Goal: Check status: Check status

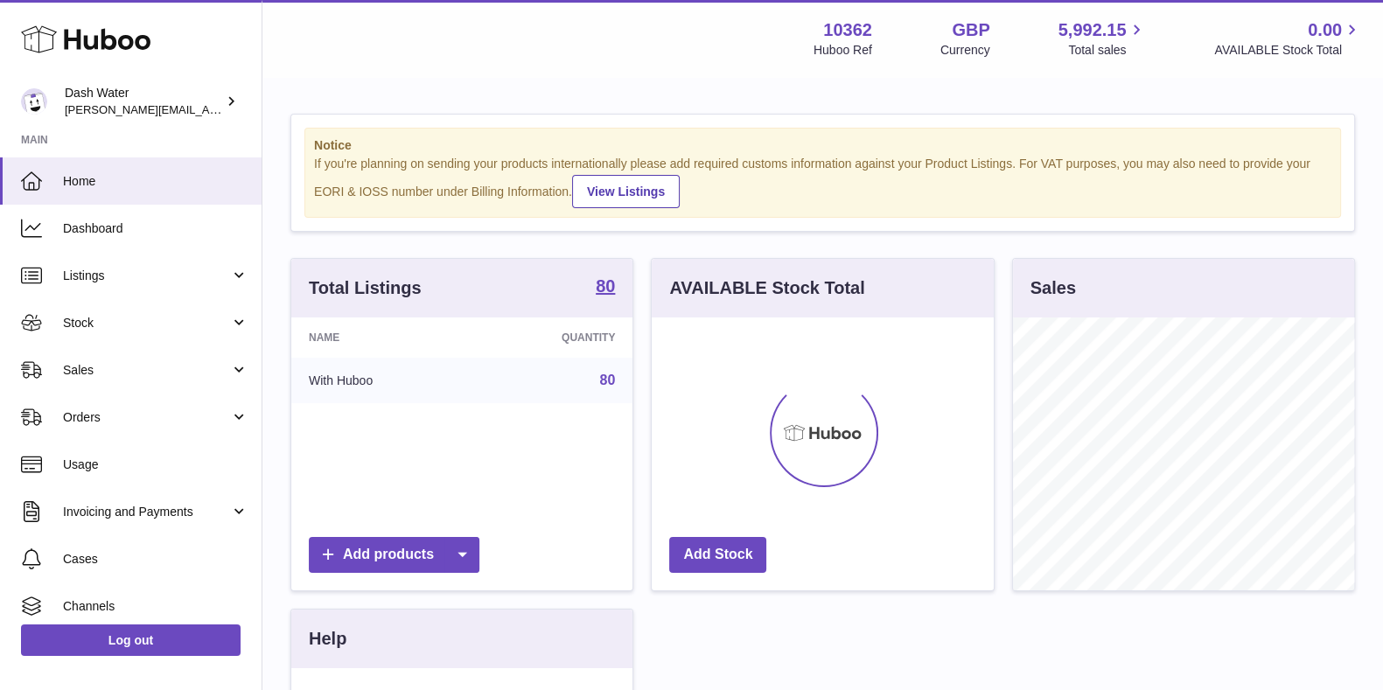
scroll to position [273, 340]
click at [118, 382] on link "Sales" at bounding box center [130, 369] width 261 height 47
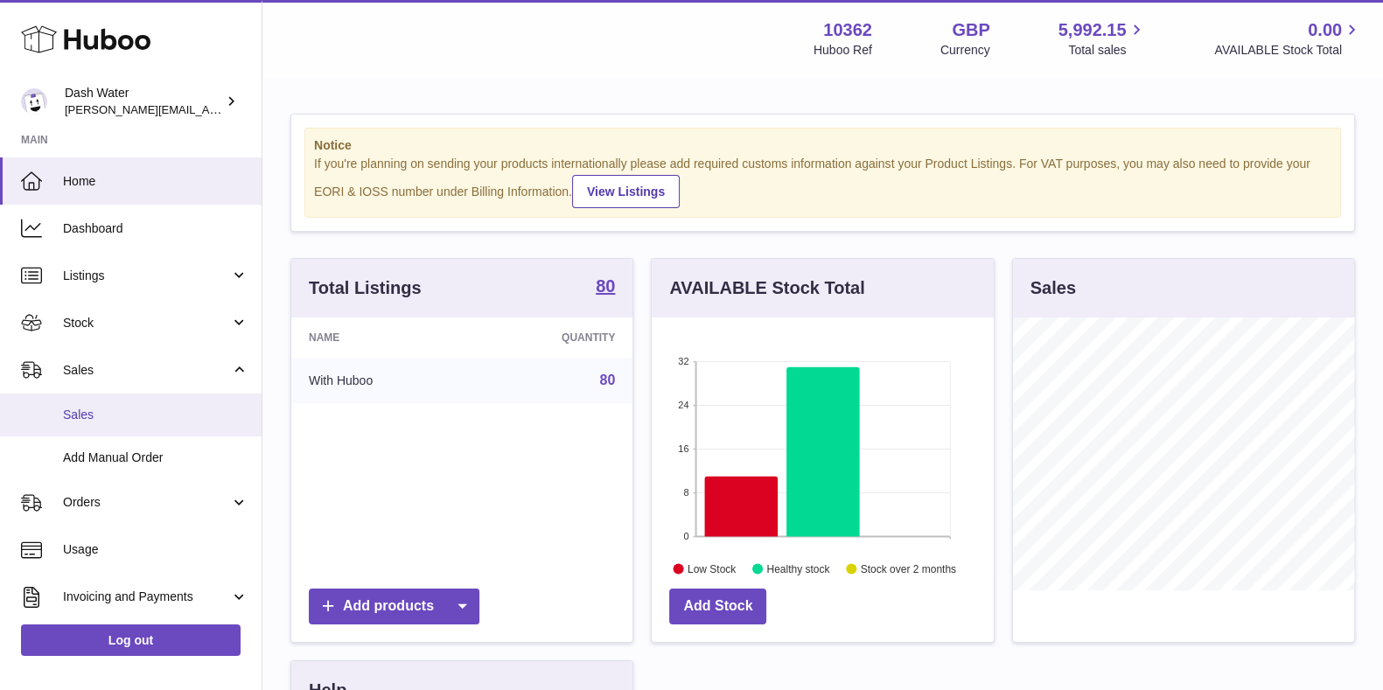
click at [101, 415] on span "Sales" at bounding box center [155, 415] width 185 height 17
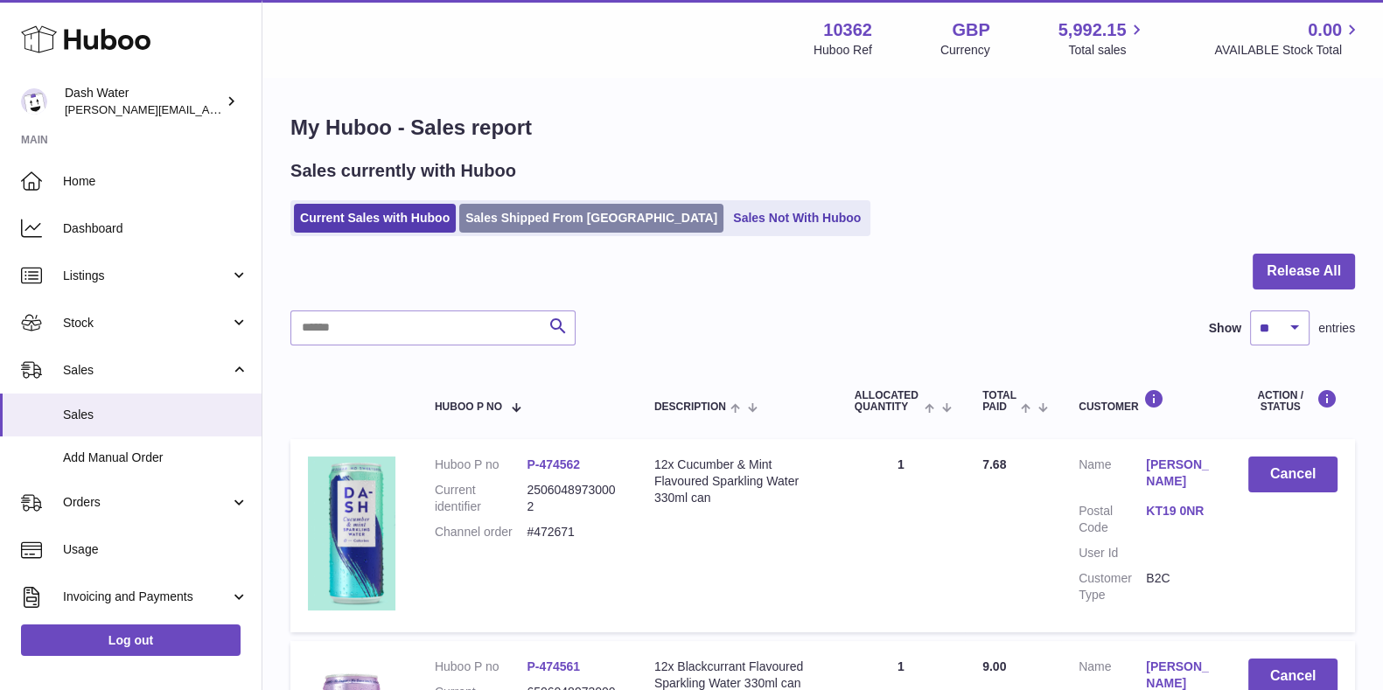
click at [571, 215] on link "Sales Shipped From [GEOGRAPHIC_DATA]" at bounding box center [591, 218] width 264 height 29
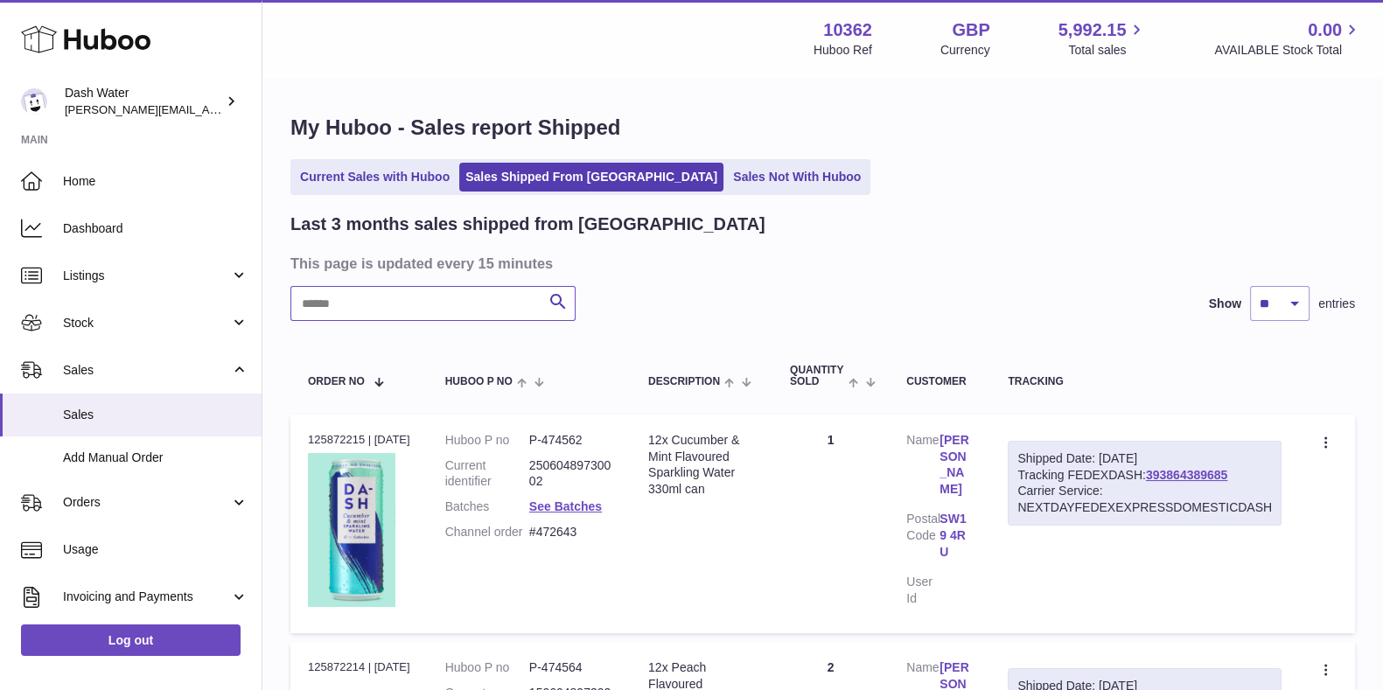
click at [437, 311] on input "text" at bounding box center [432, 303] width 285 height 35
type input "**********"
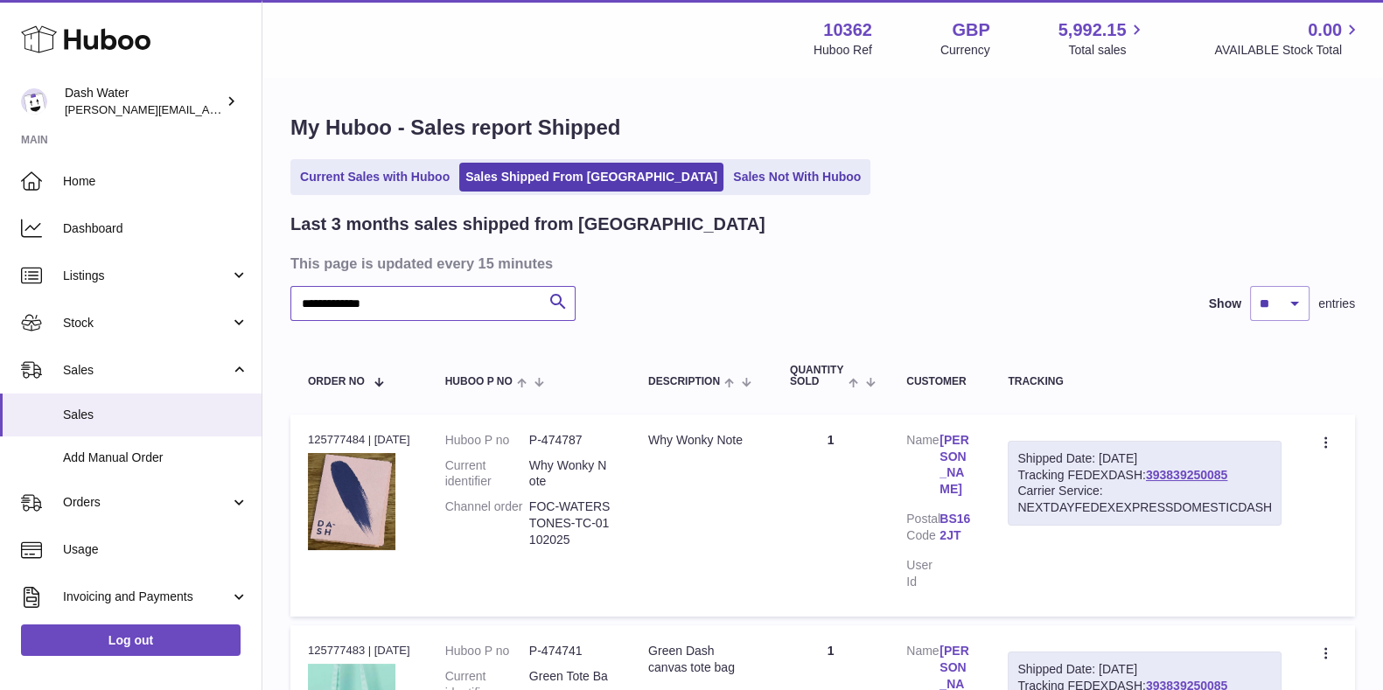
scroll to position [21, 0]
